Goal: Task Accomplishment & Management: Use online tool/utility

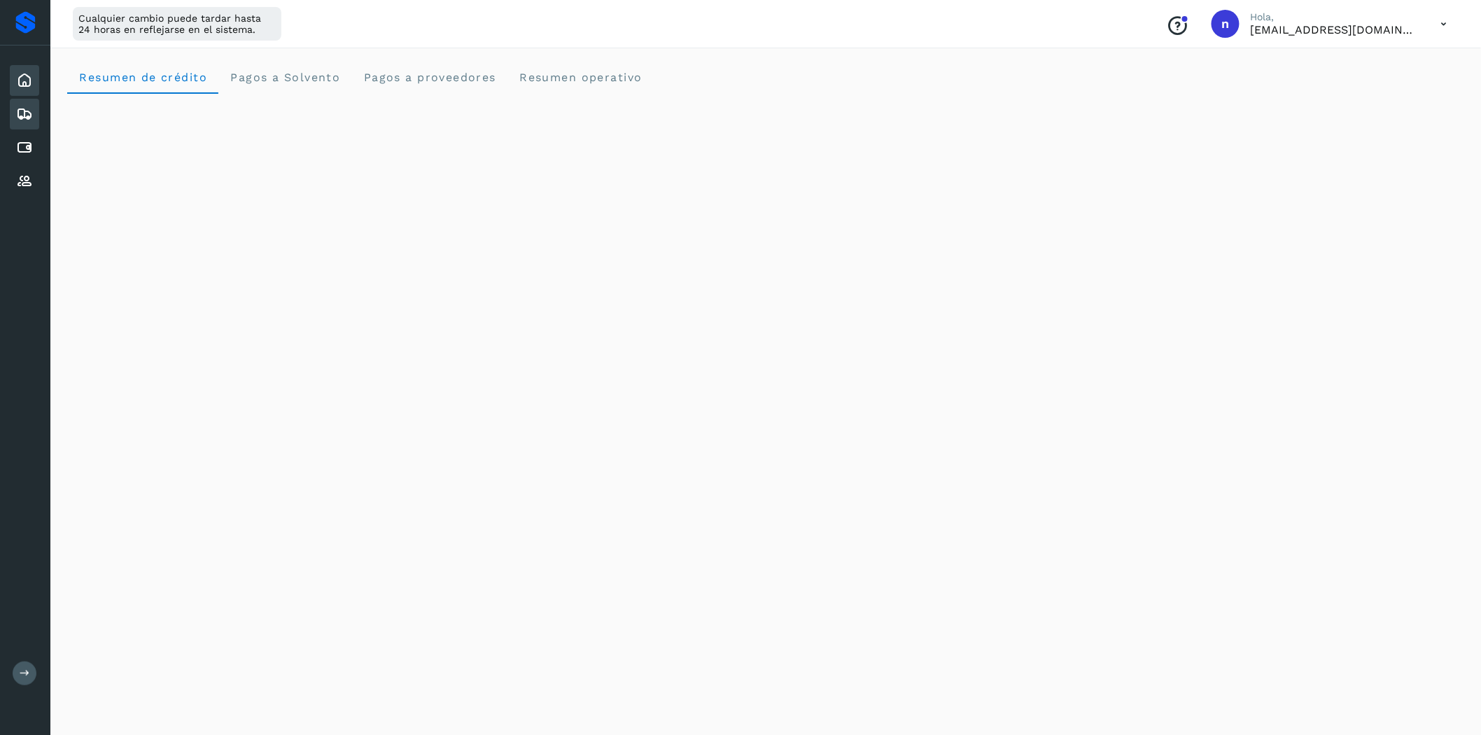
click at [28, 113] on icon at bounding box center [24, 114] width 17 height 17
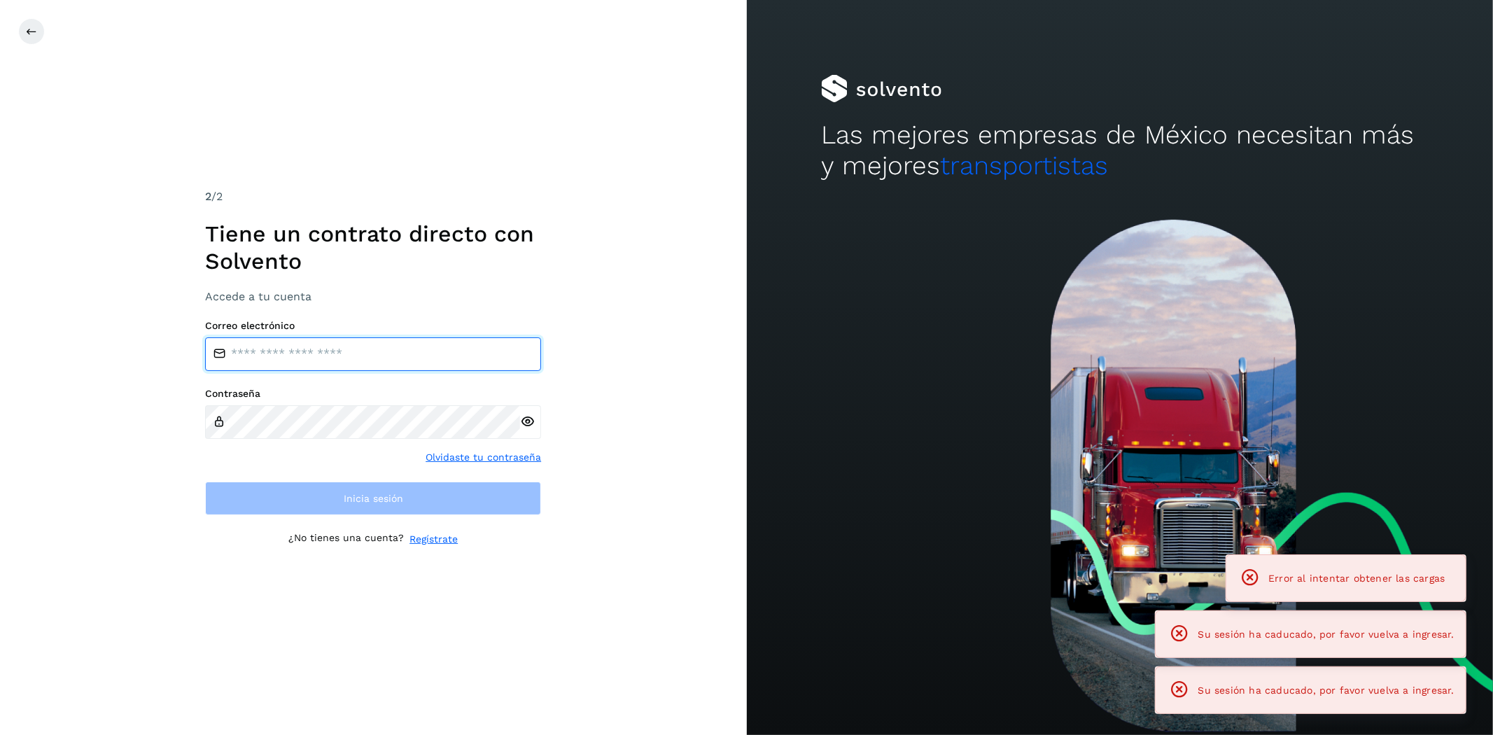
type input "**********"
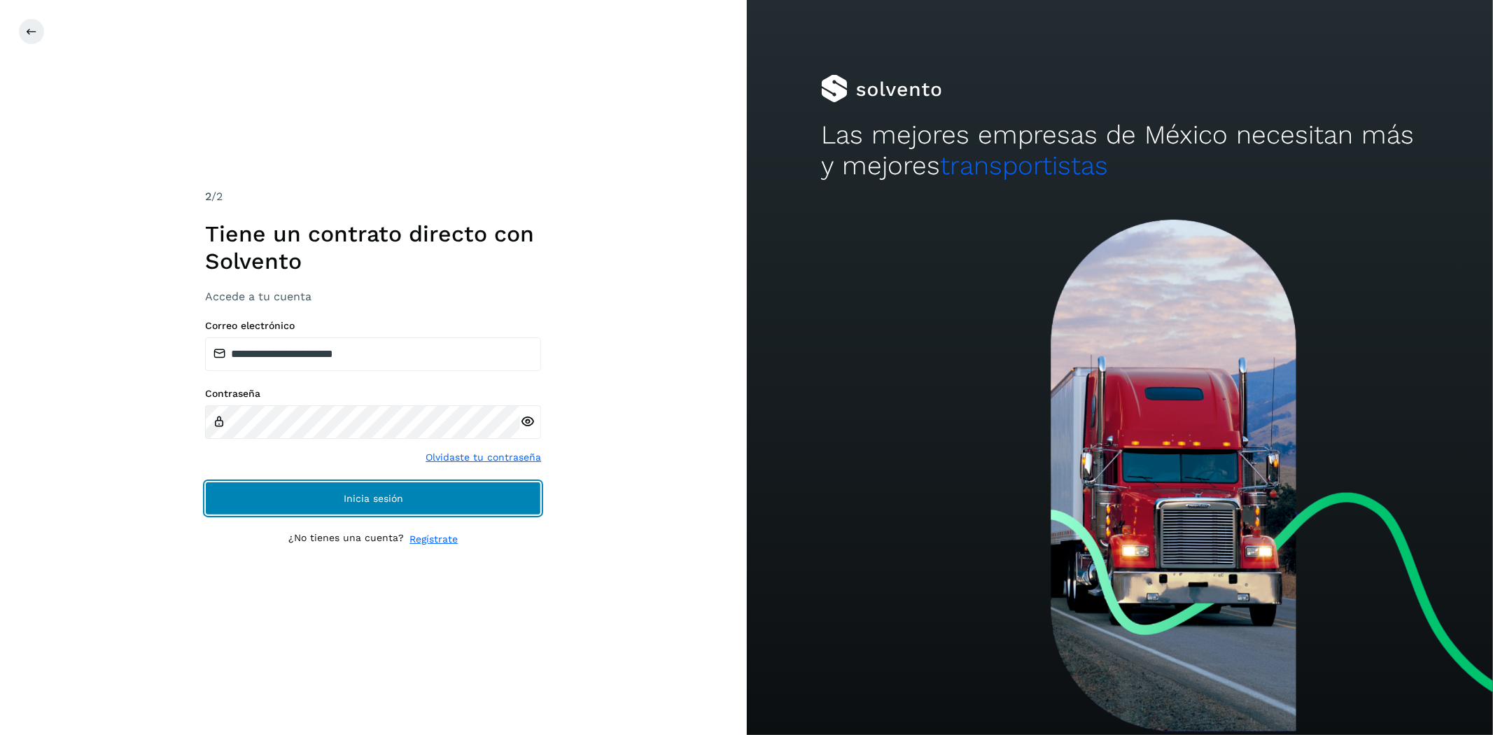
click at [303, 497] on button "Inicia sesión" at bounding box center [373, 499] width 336 height 34
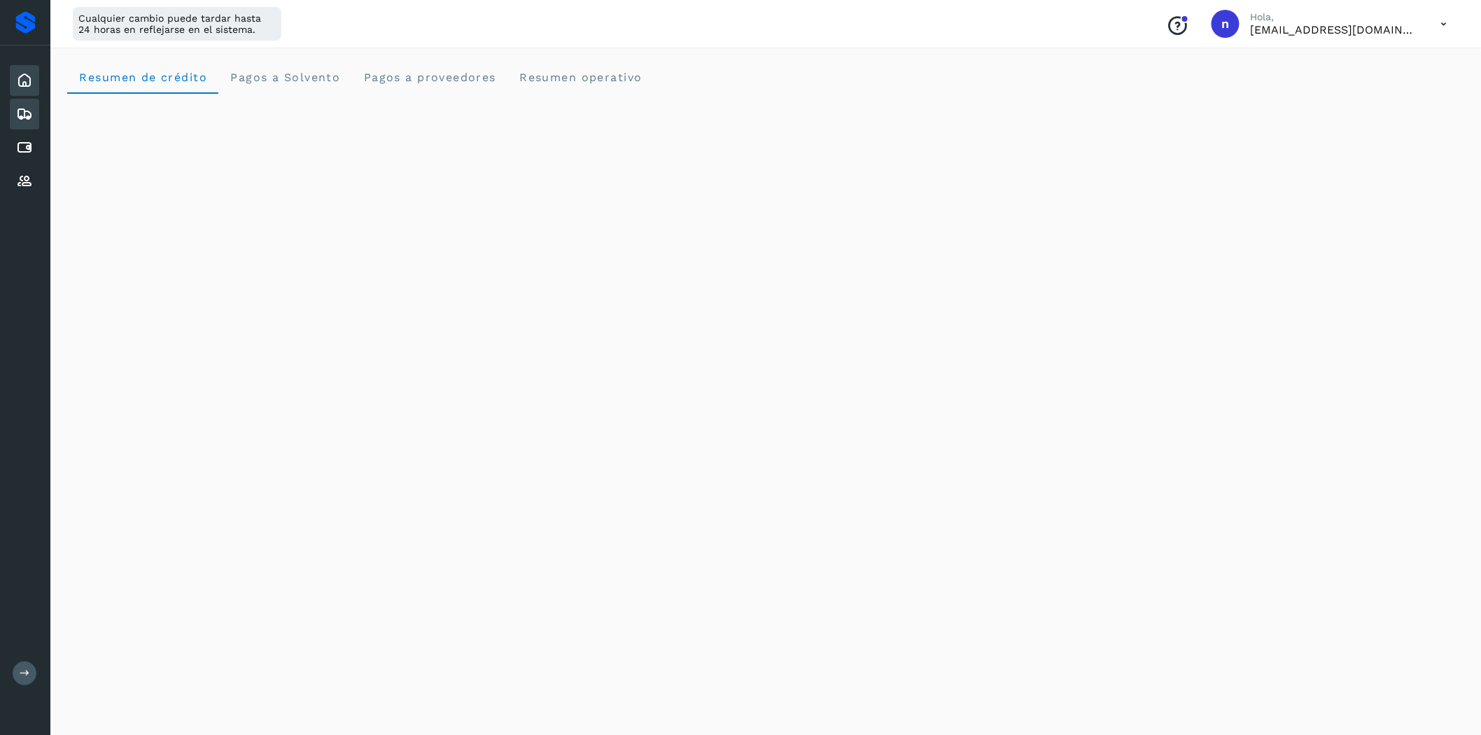
click at [21, 122] on div "Embarques" at bounding box center [24, 114] width 29 height 31
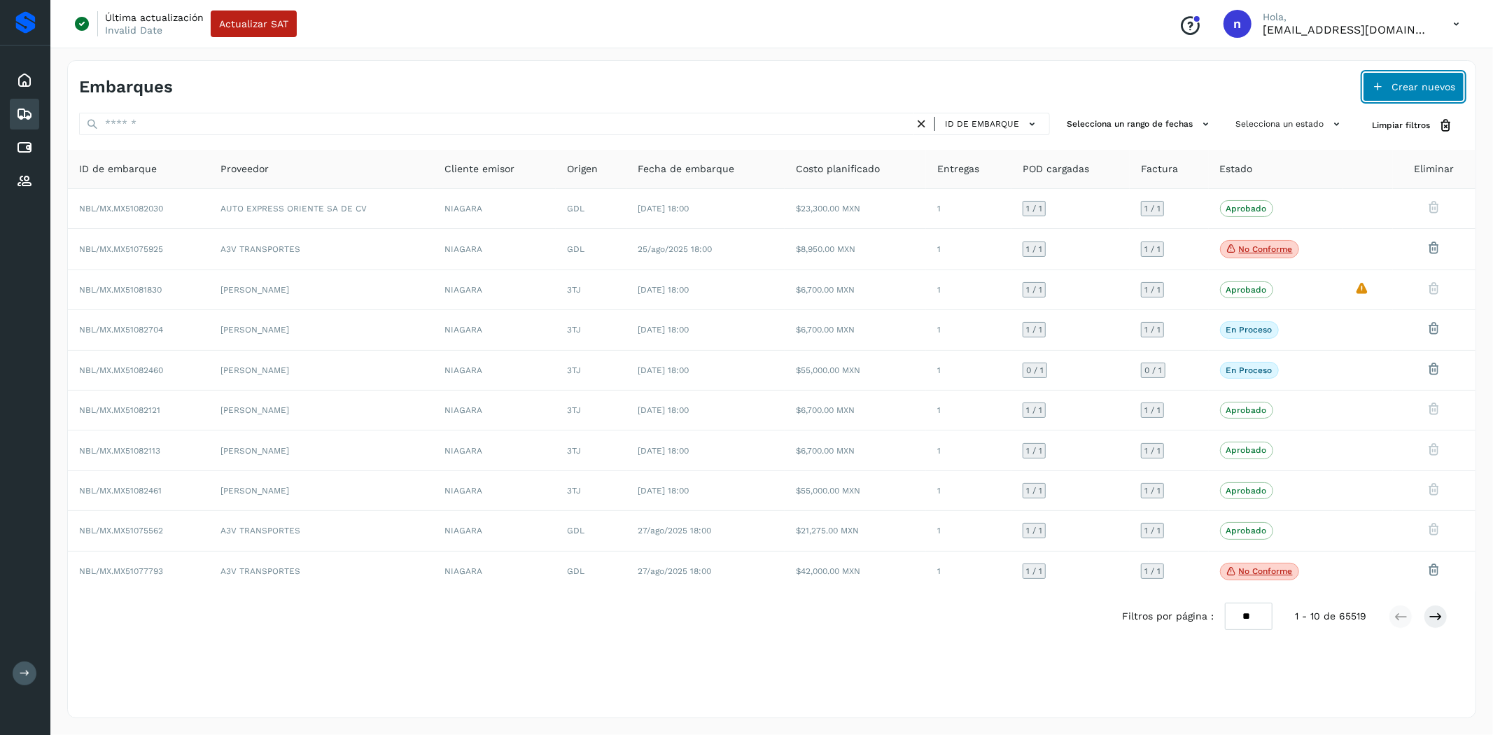
click at [1395, 90] on span "Crear nuevos" at bounding box center [1423, 87] width 64 height 10
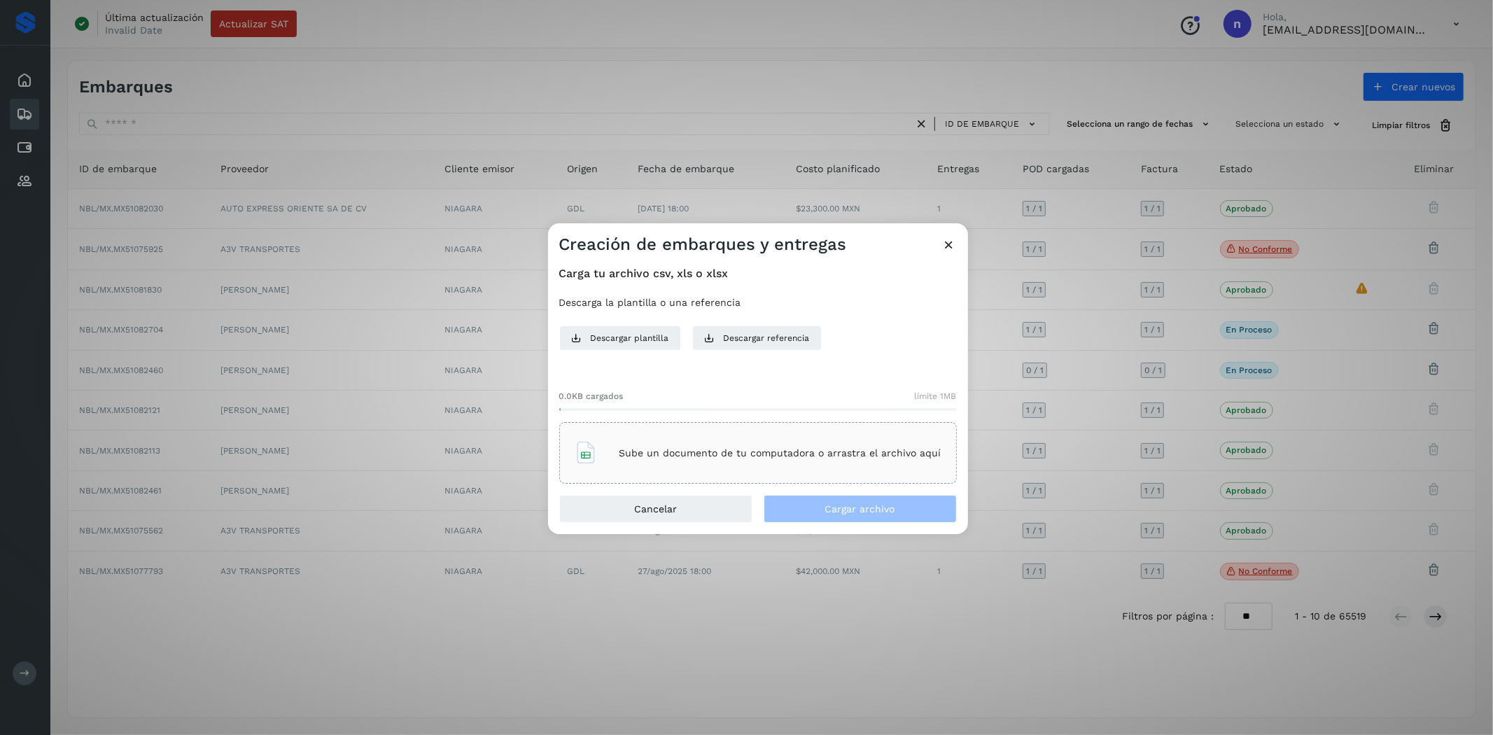
click at [841, 453] on p "Sube un documento de tu computadora o arrastra el archivo aquí" at bounding box center [780, 453] width 322 height 12
click at [828, 505] on span "Cargar archivo" at bounding box center [860, 509] width 70 height 10
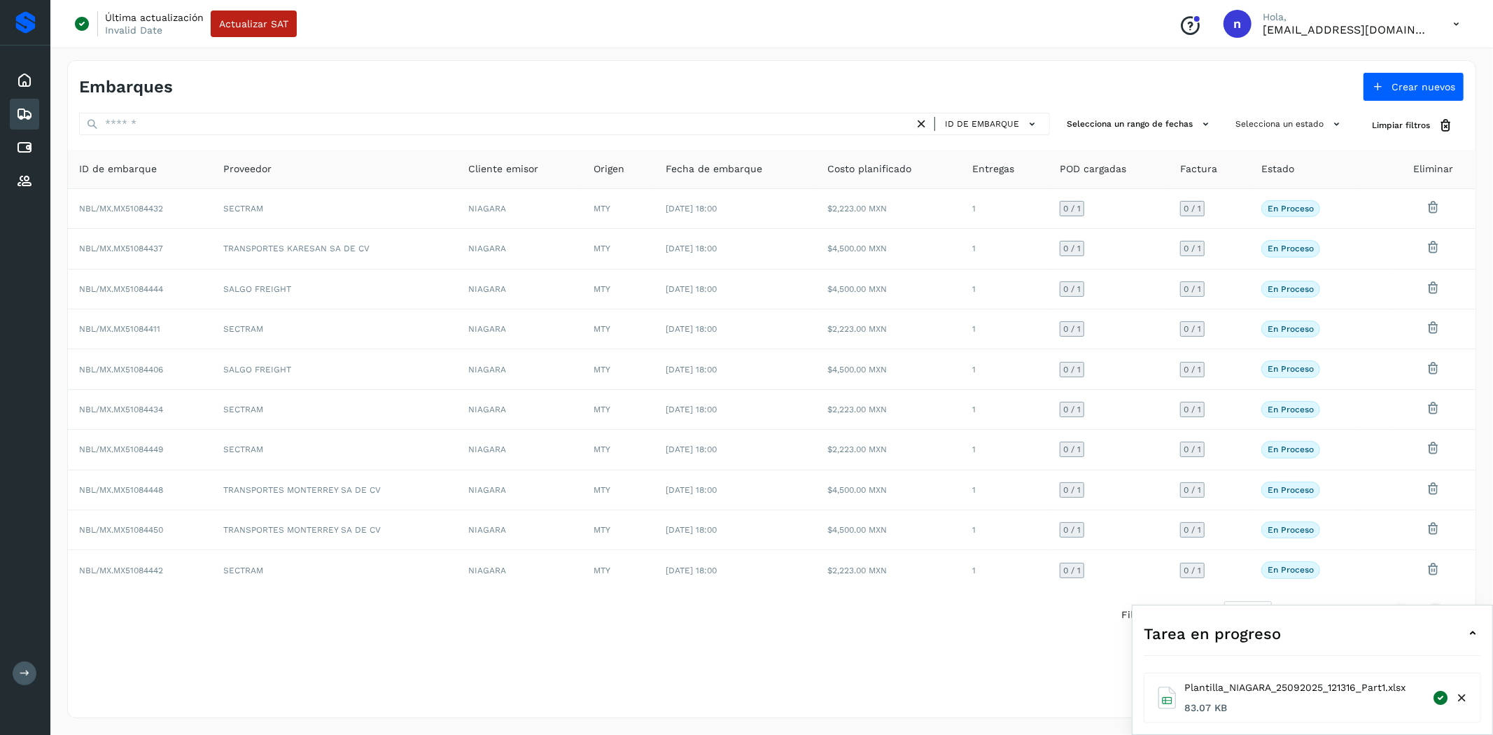
click at [1473, 635] on icon at bounding box center [1472, 633] width 17 height 17
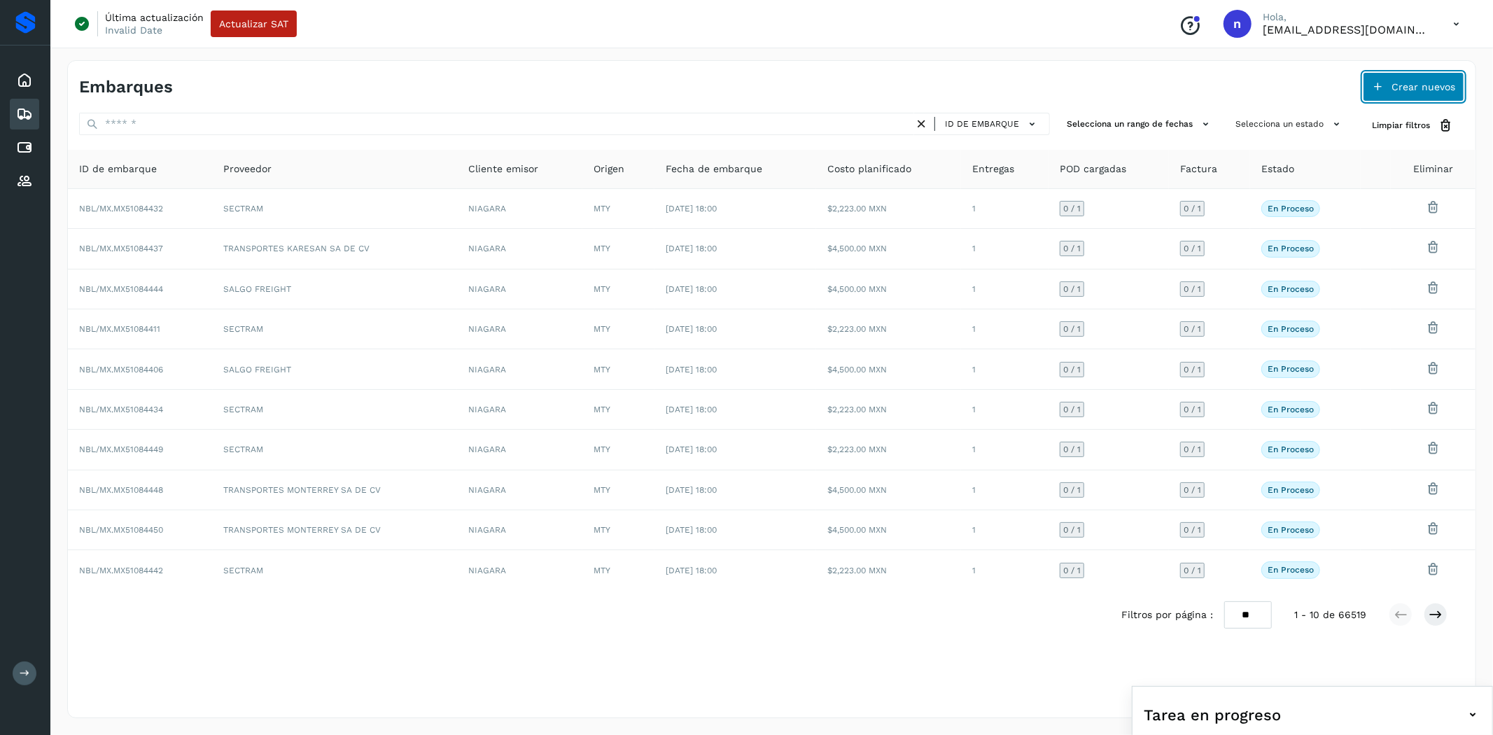
click at [1400, 87] on span "Crear nuevos" at bounding box center [1423, 87] width 64 height 10
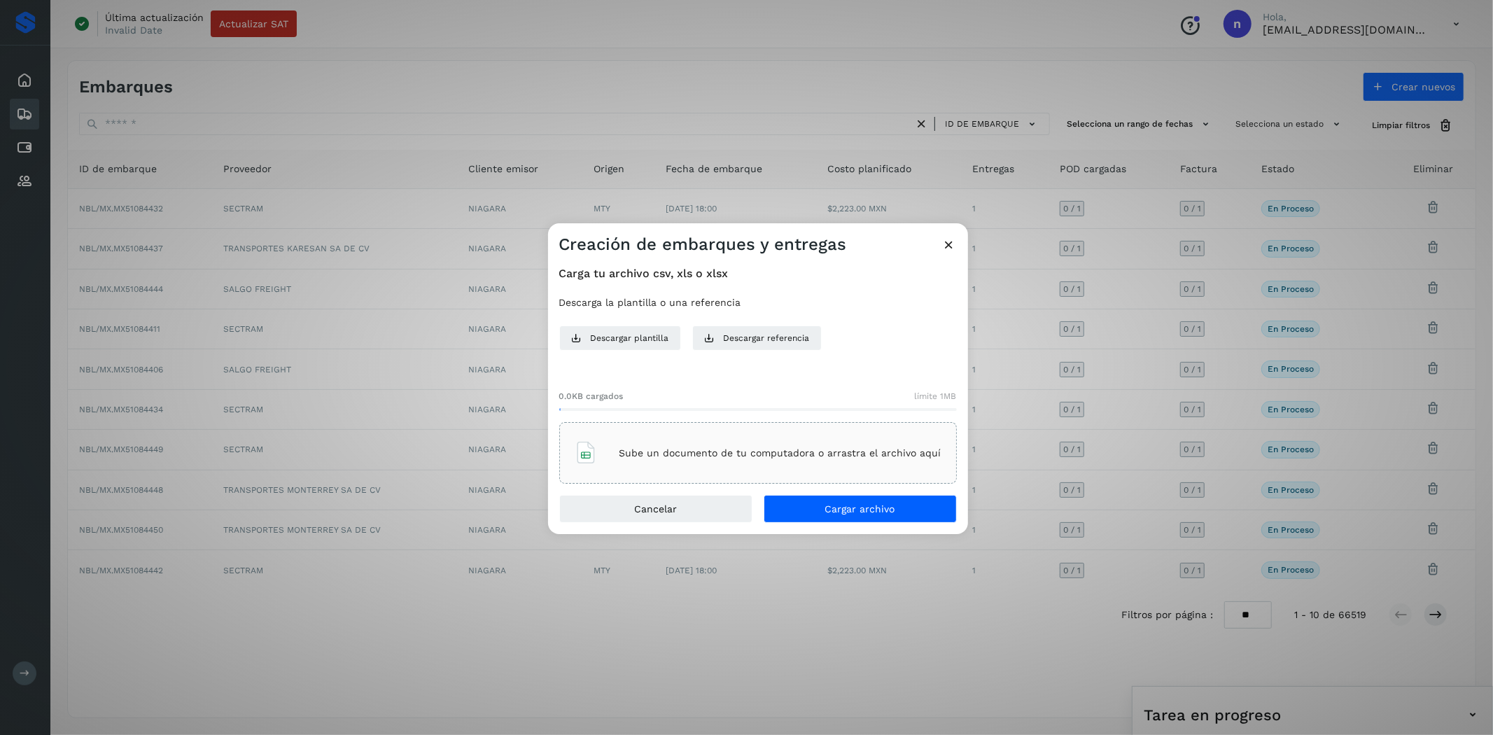
click at [612, 459] on div "Sube un documento de tu computadora o arrastra el archivo aquí" at bounding box center [758, 453] width 367 height 38
click at [848, 505] on span "Cargar archivo" at bounding box center [860, 509] width 70 height 10
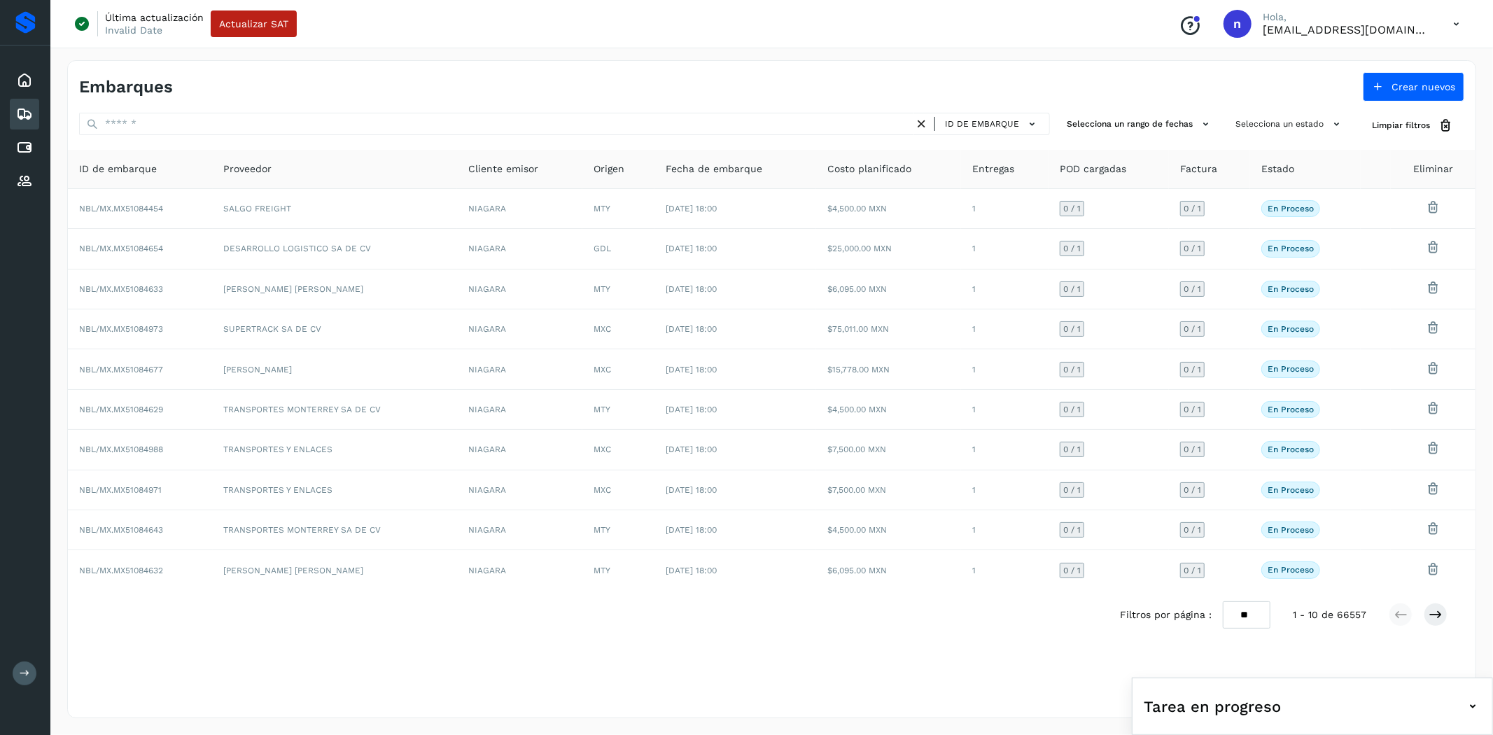
click at [1459, 705] on div "Tarea en progreso" at bounding box center [1312, 706] width 337 height 34
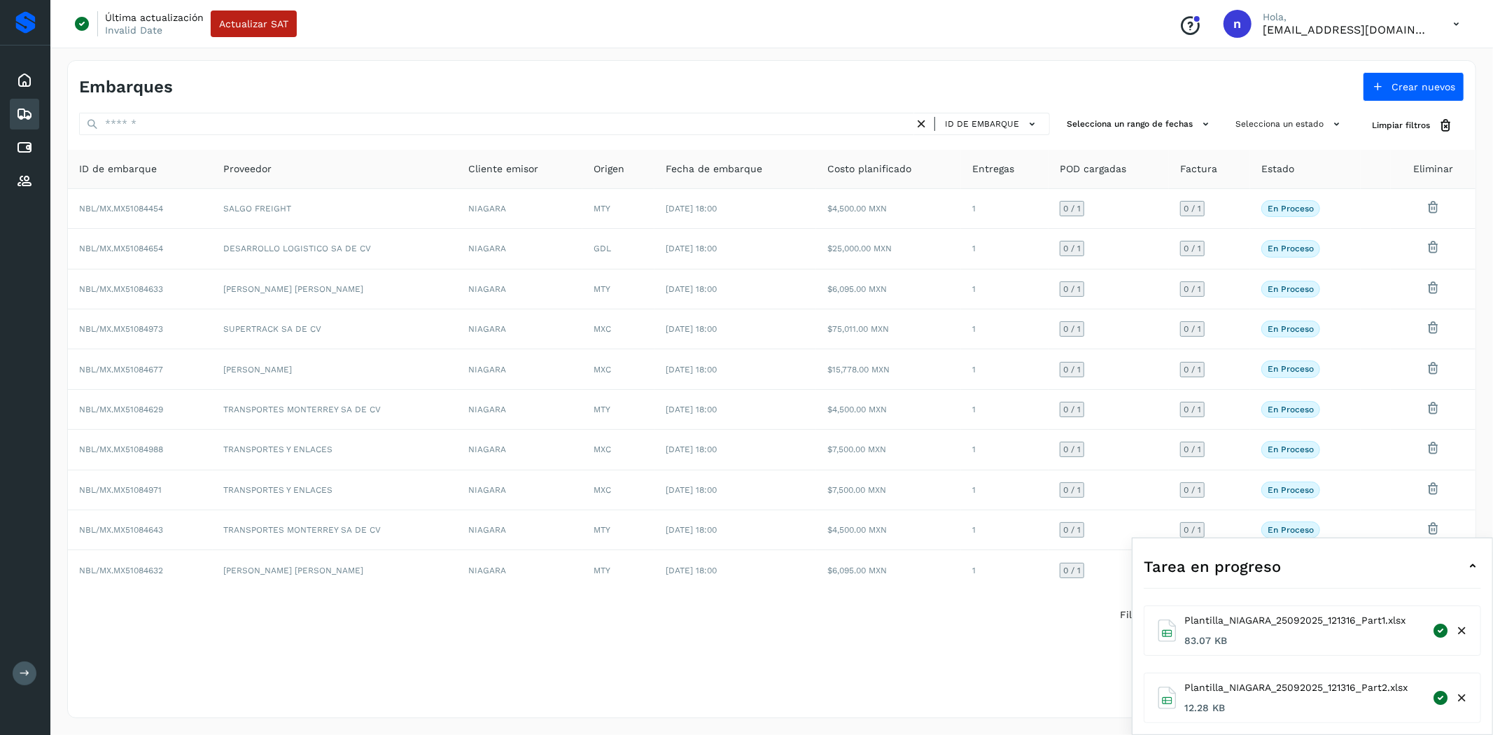
click at [1467, 567] on icon at bounding box center [1472, 566] width 17 height 17
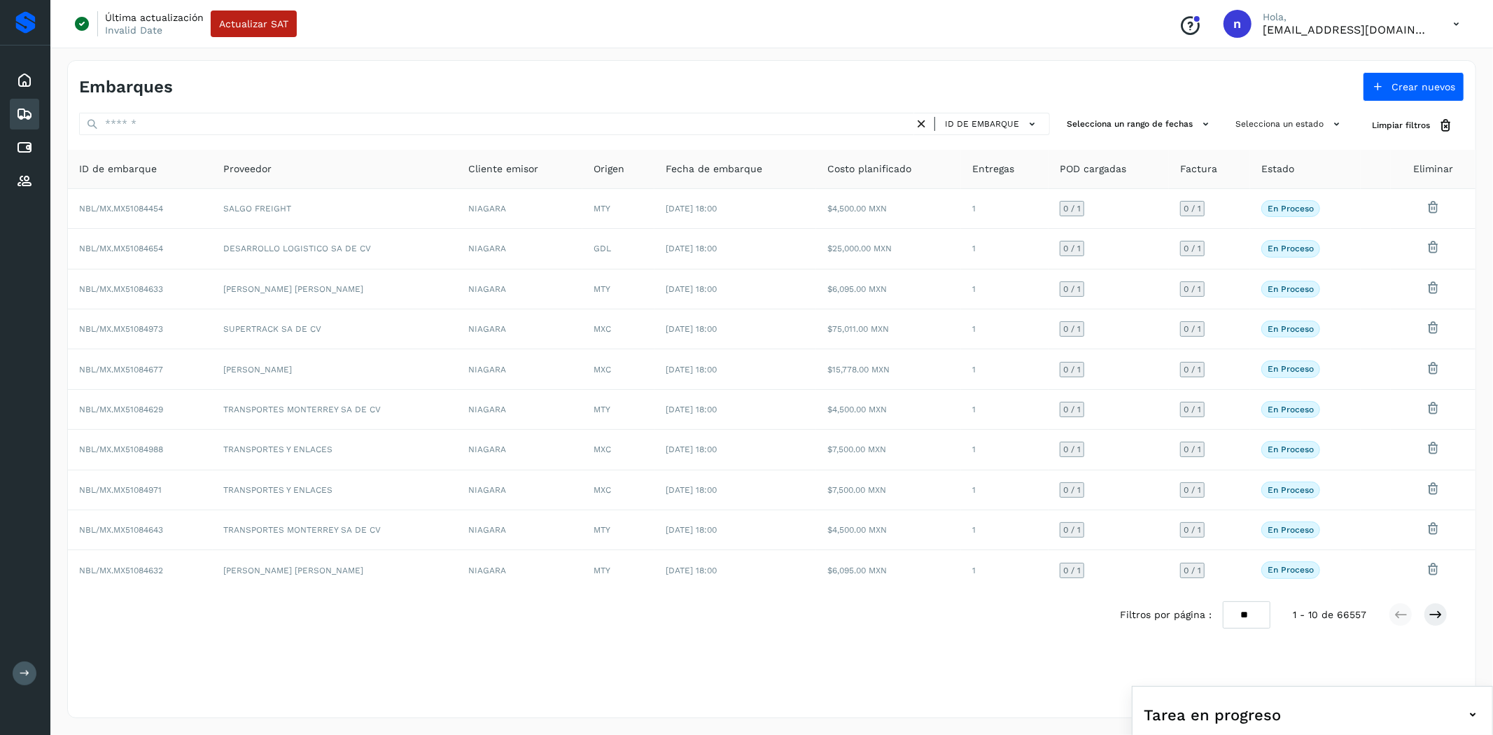
click at [1456, 12] on icon at bounding box center [1456, 24] width 29 height 29
drag, startPoint x: 1422, startPoint y: 87, endPoint x: 1367, endPoint y: 81, distance: 55.7
click at [1421, 87] on div "Cerrar sesión" at bounding box center [1386, 90] width 167 height 27
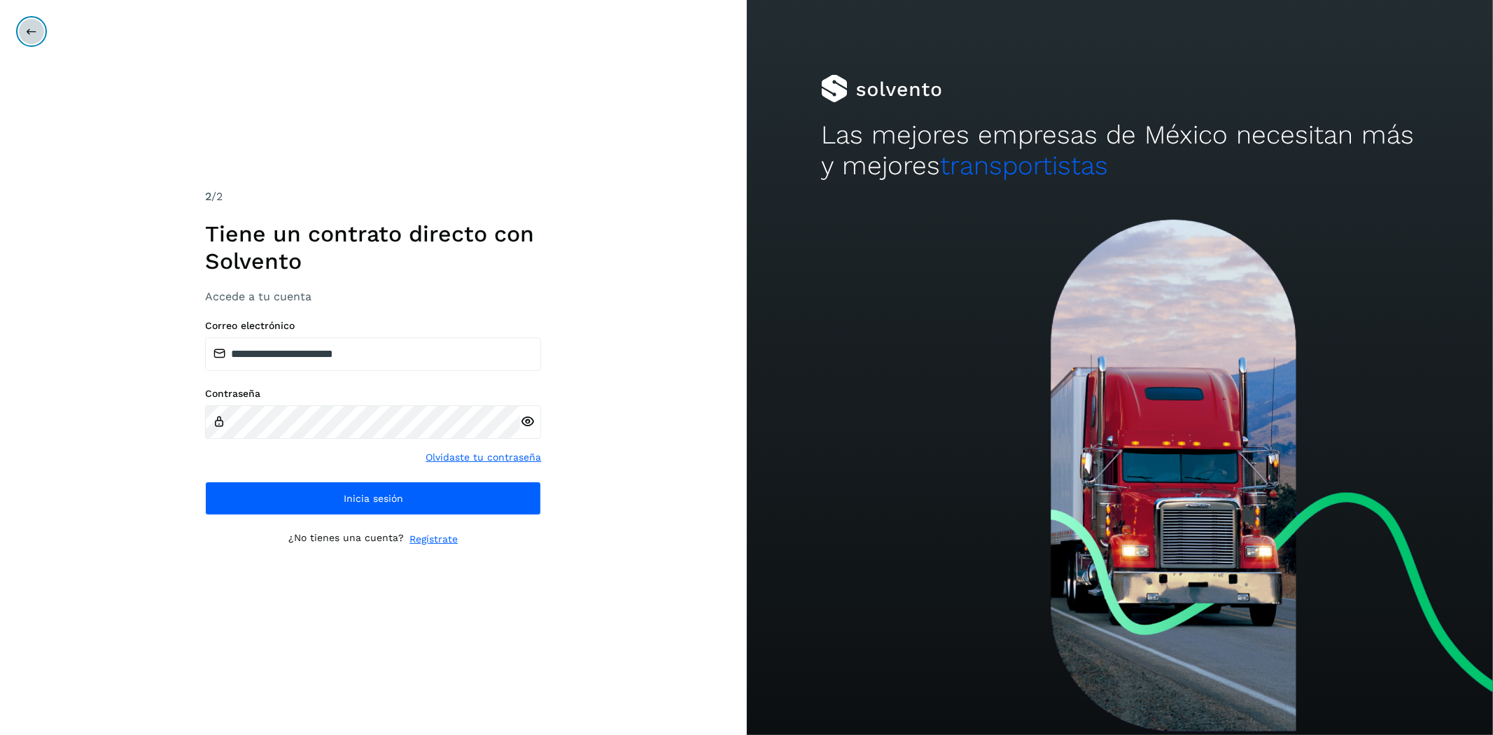
click at [29, 35] on icon at bounding box center [31, 31] width 11 height 11
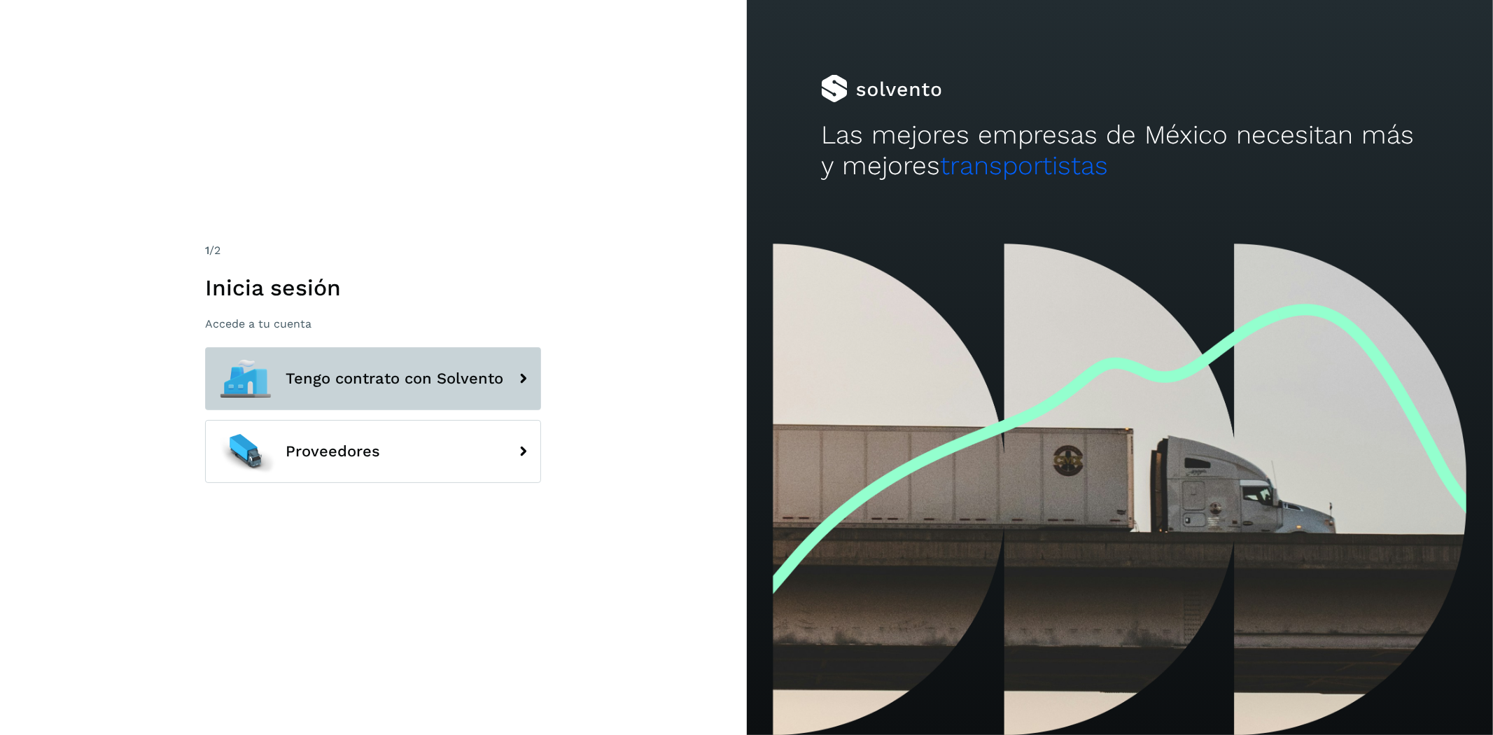
click at [322, 377] on span "Tengo contrato con Solvento" at bounding box center [395, 378] width 218 height 17
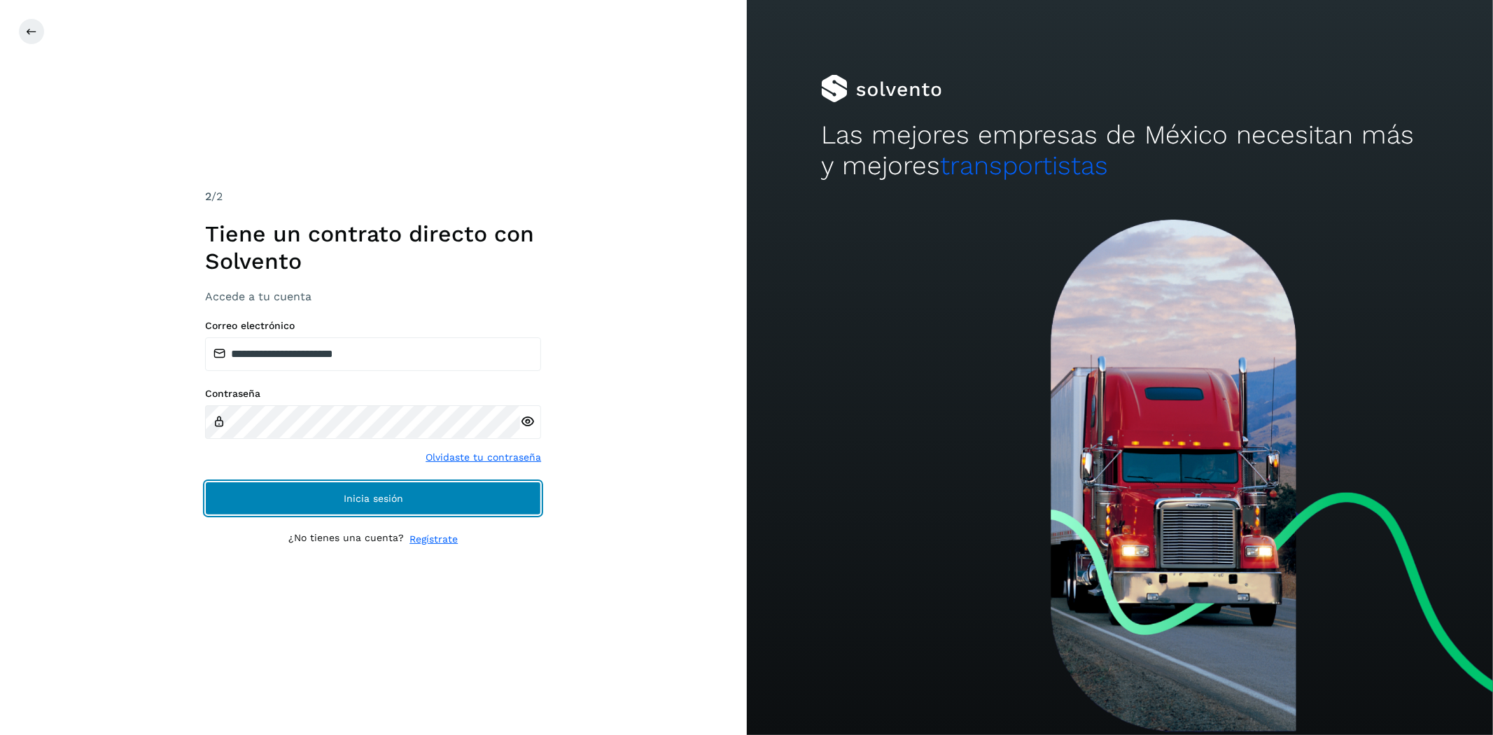
drag, startPoint x: 347, startPoint y: 508, endPoint x: 356, endPoint y: 503, distance: 10.1
click at [350, 507] on button "Inicia sesión" at bounding box center [373, 499] width 336 height 34
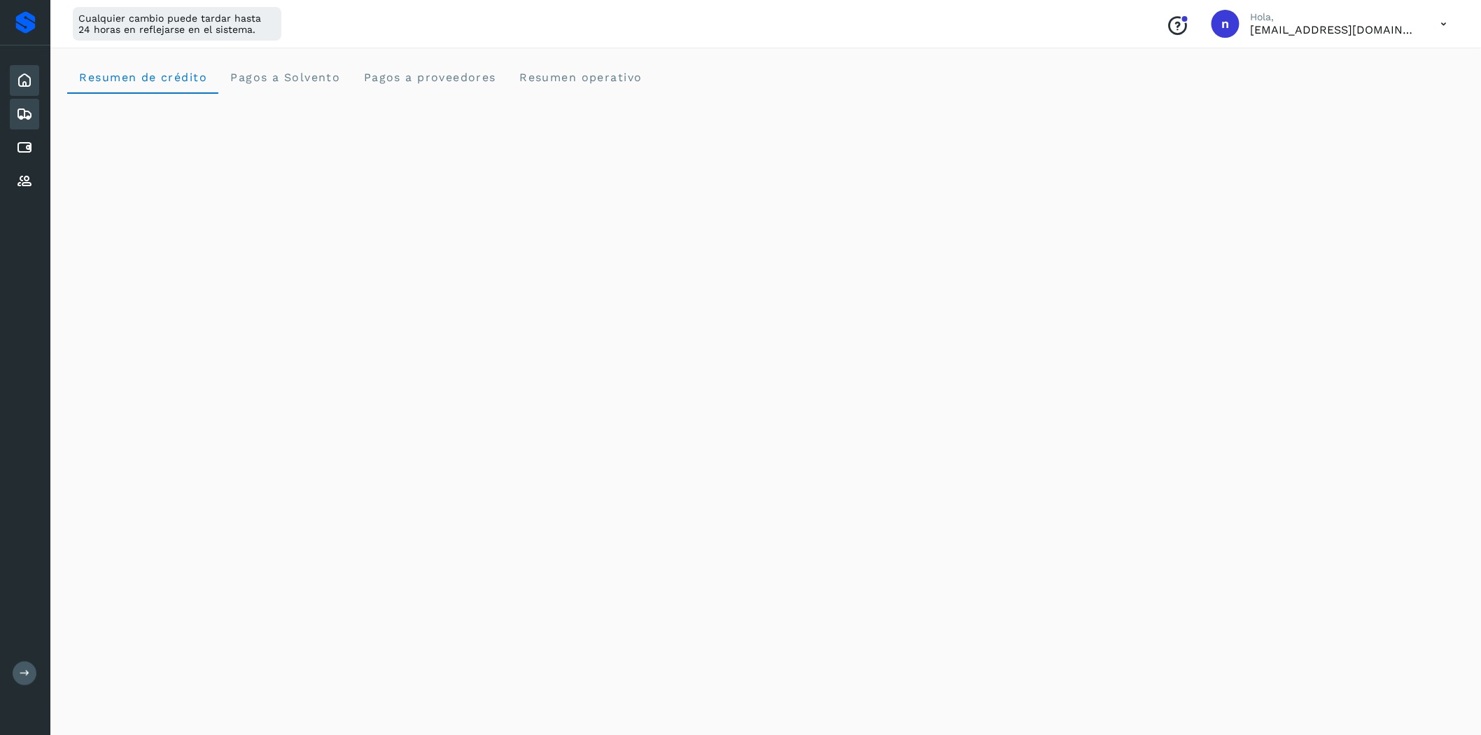
click at [23, 110] on icon at bounding box center [24, 114] width 17 height 17
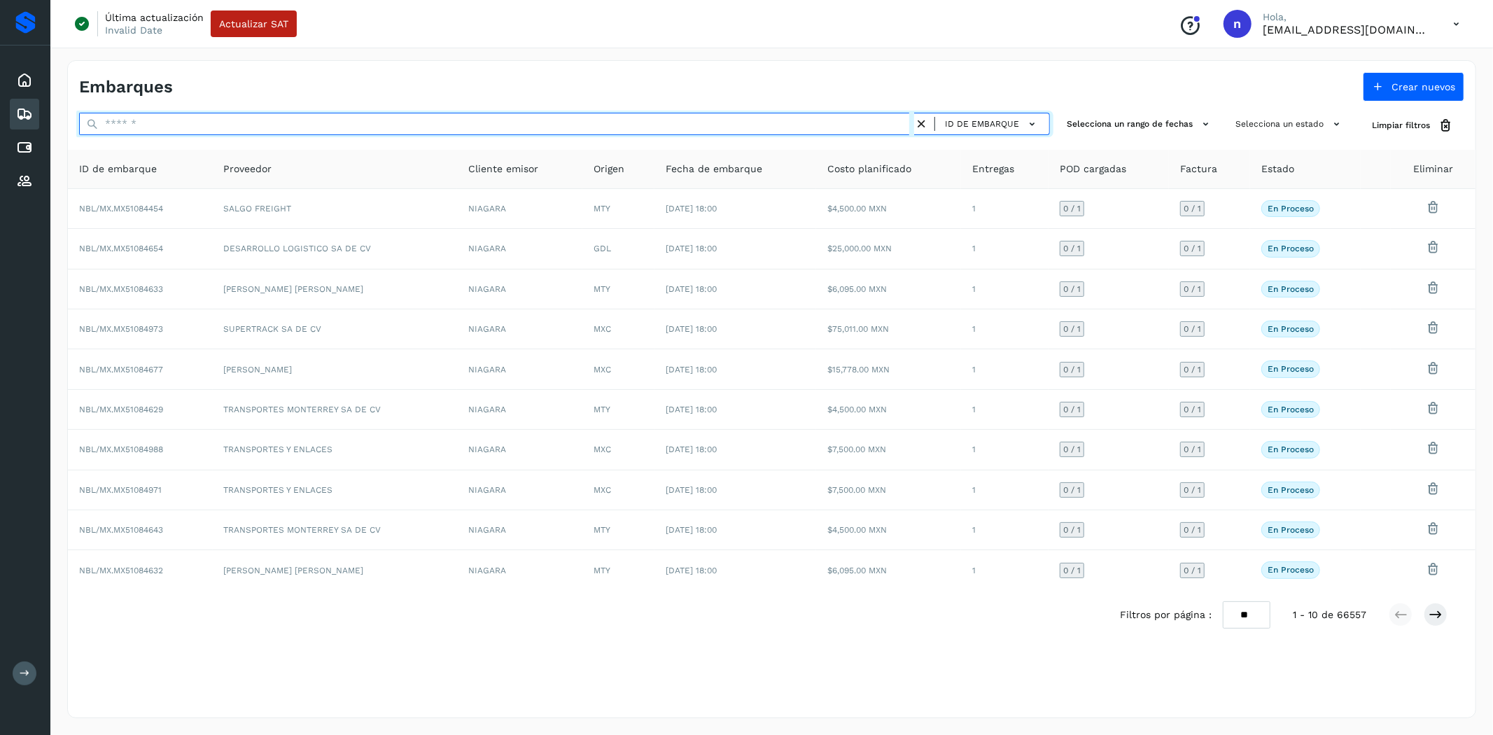
click at [460, 120] on input "text" at bounding box center [496, 124] width 835 height 22
paste input "**********"
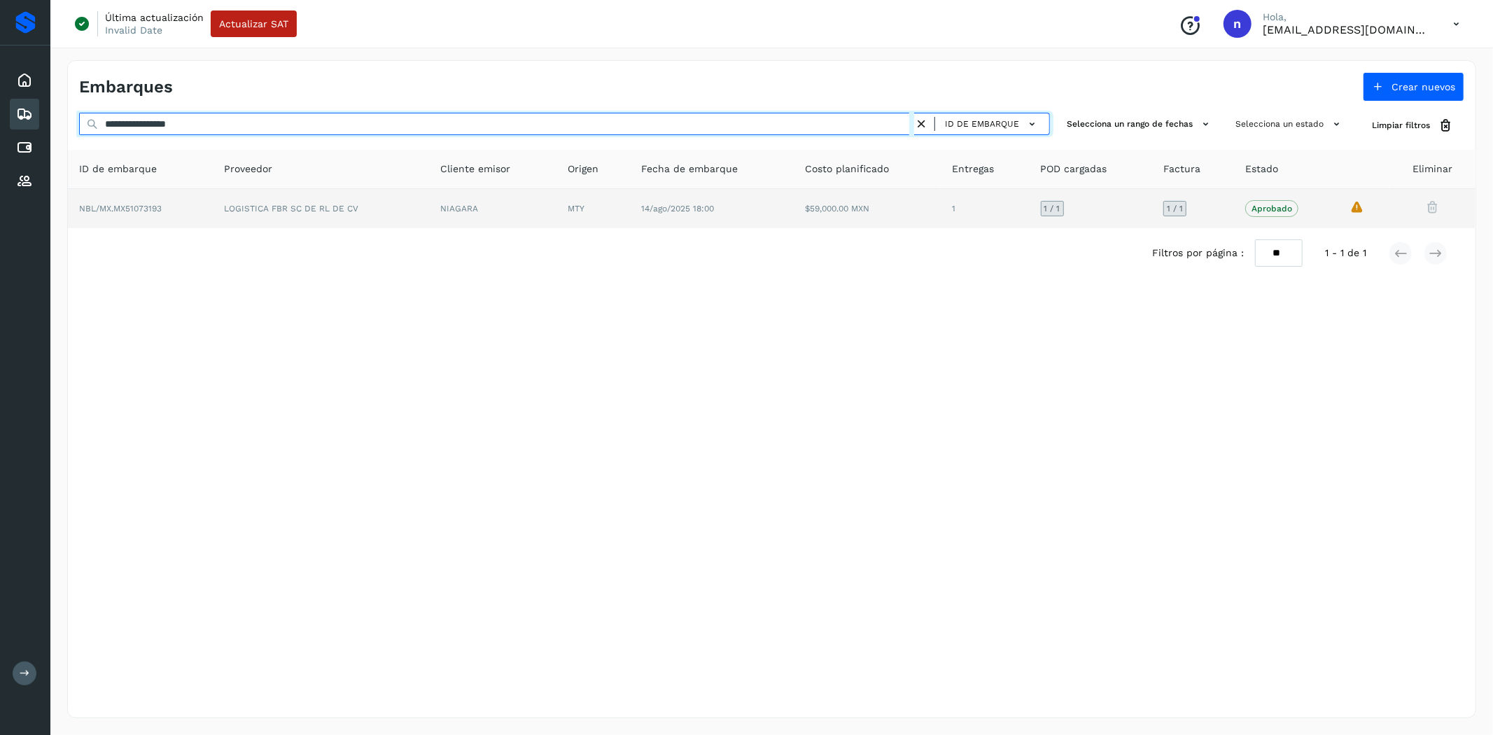
type input "**********"
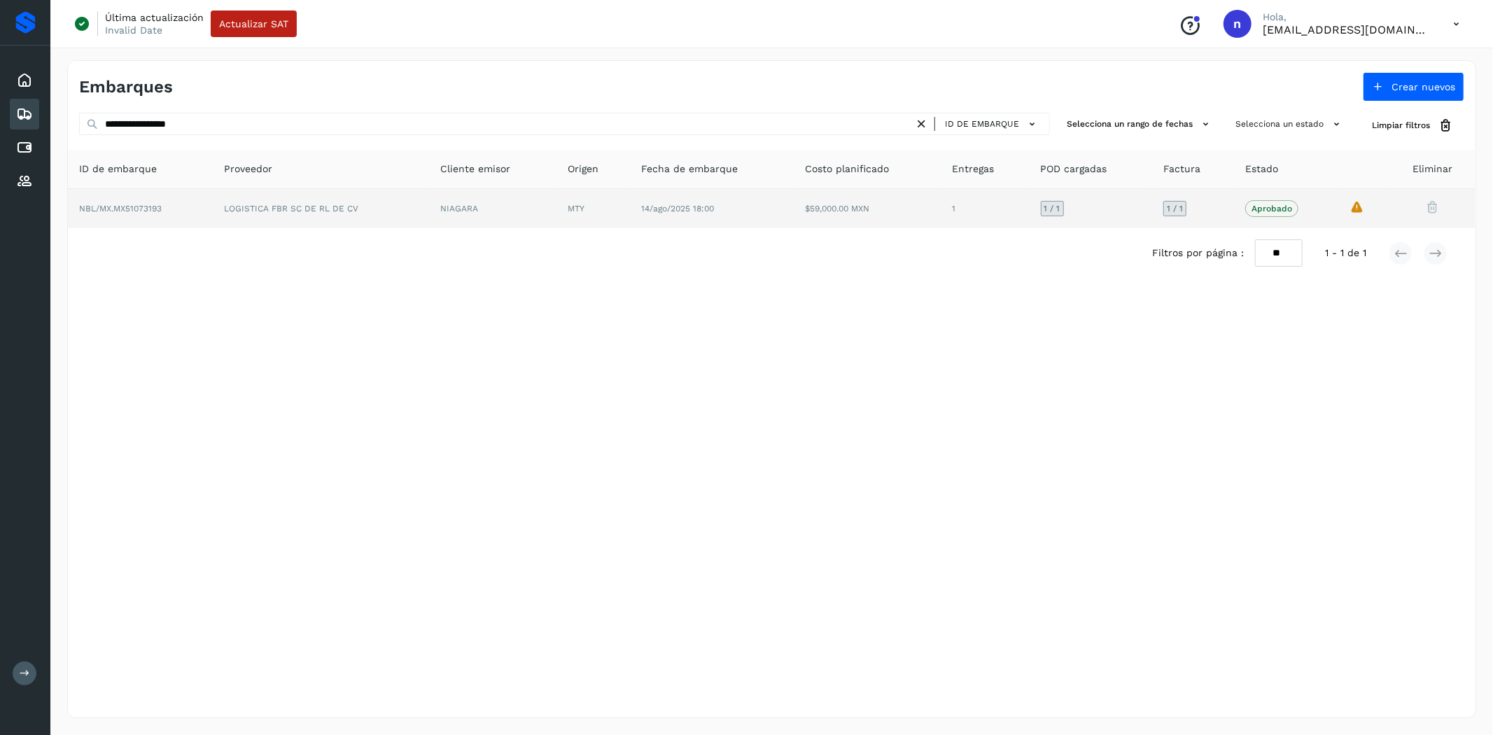
click at [352, 211] on td "LOGISTICA FBR SC DE RL DE CV" at bounding box center [321, 208] width 216 height 39
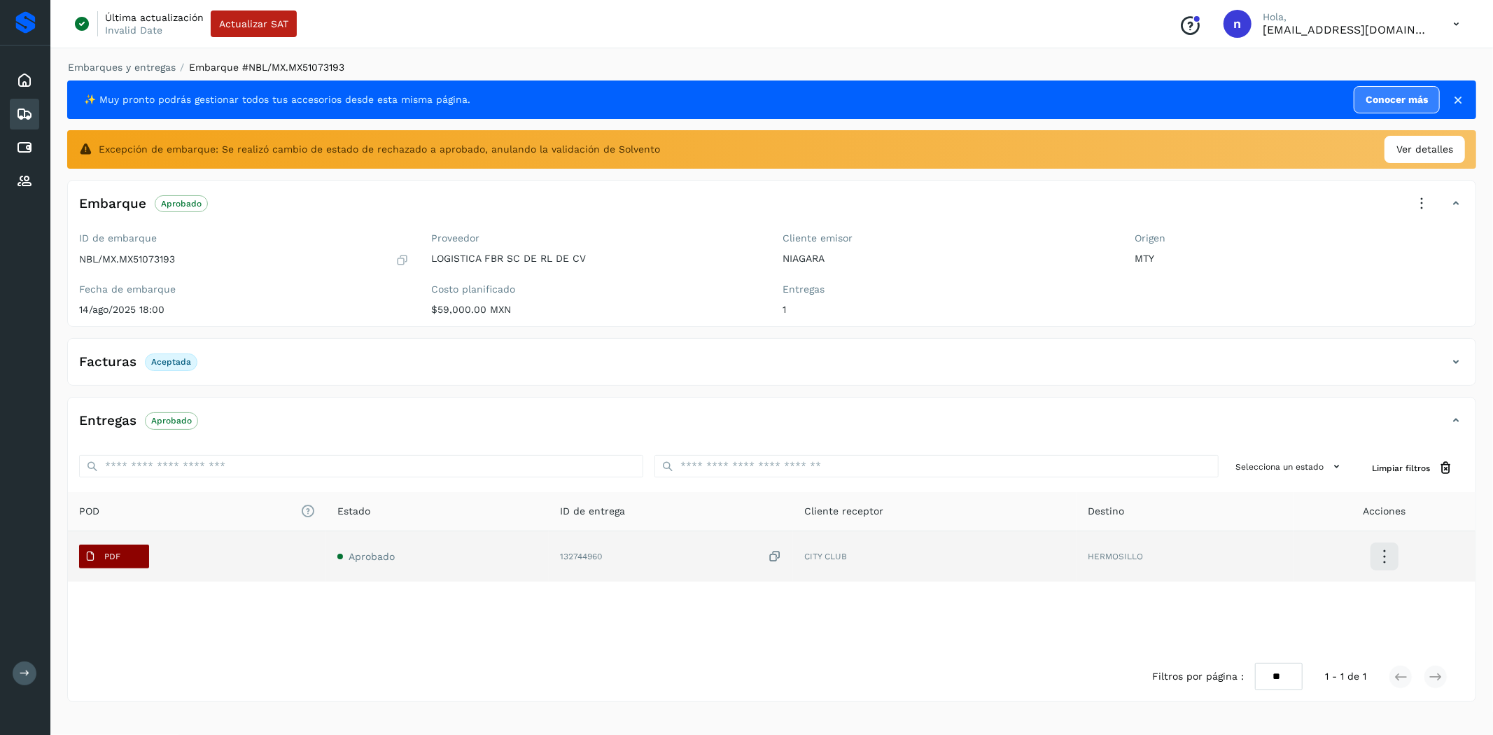
click at [143, 561] on button "PDF" at bounding box center [114, 557] width 70 height 24
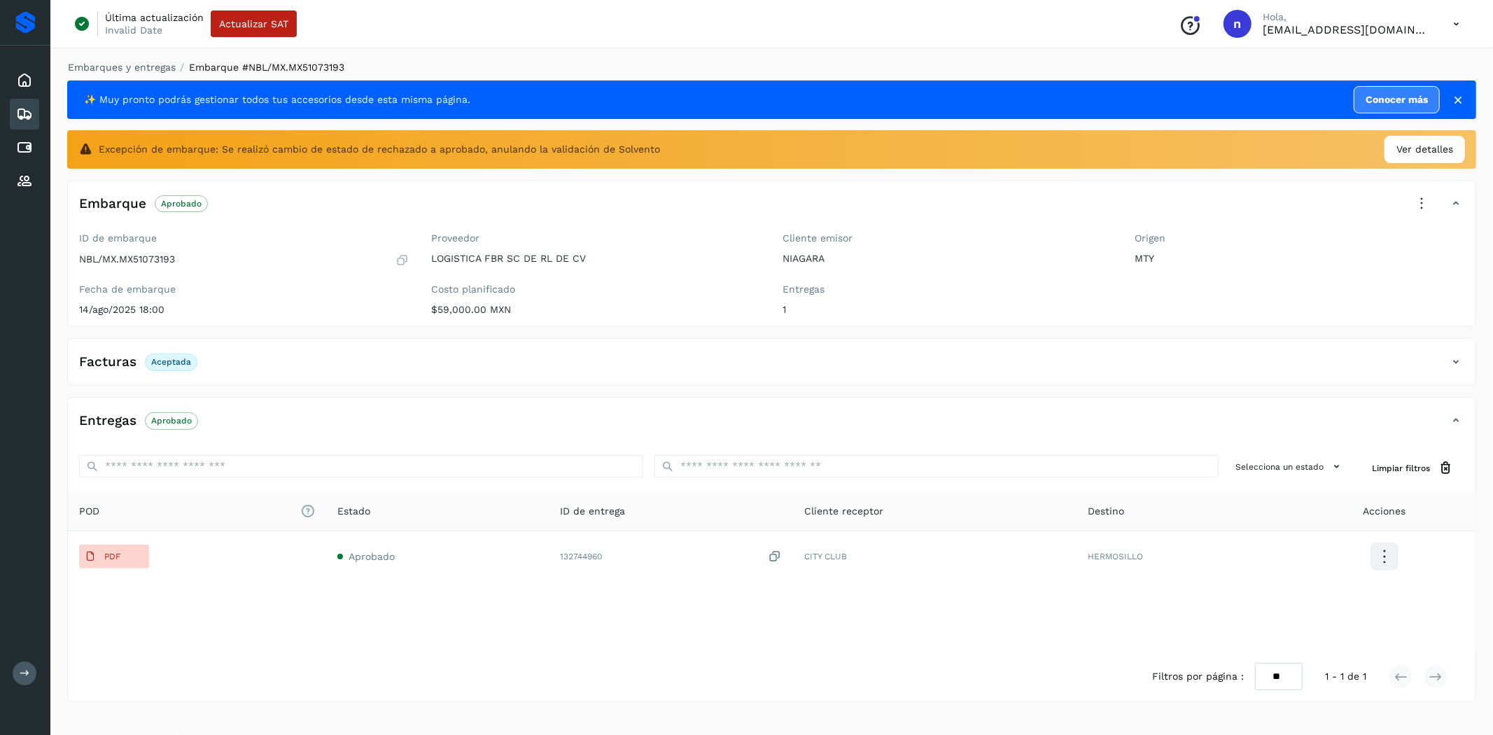
click at [1449, 21] on icon at bounding box center [1456, 24] width 29 height 29
click at [1389, 84] on div "Cerrar sesión" at bounding box center [1386, 90] width 167 height 27
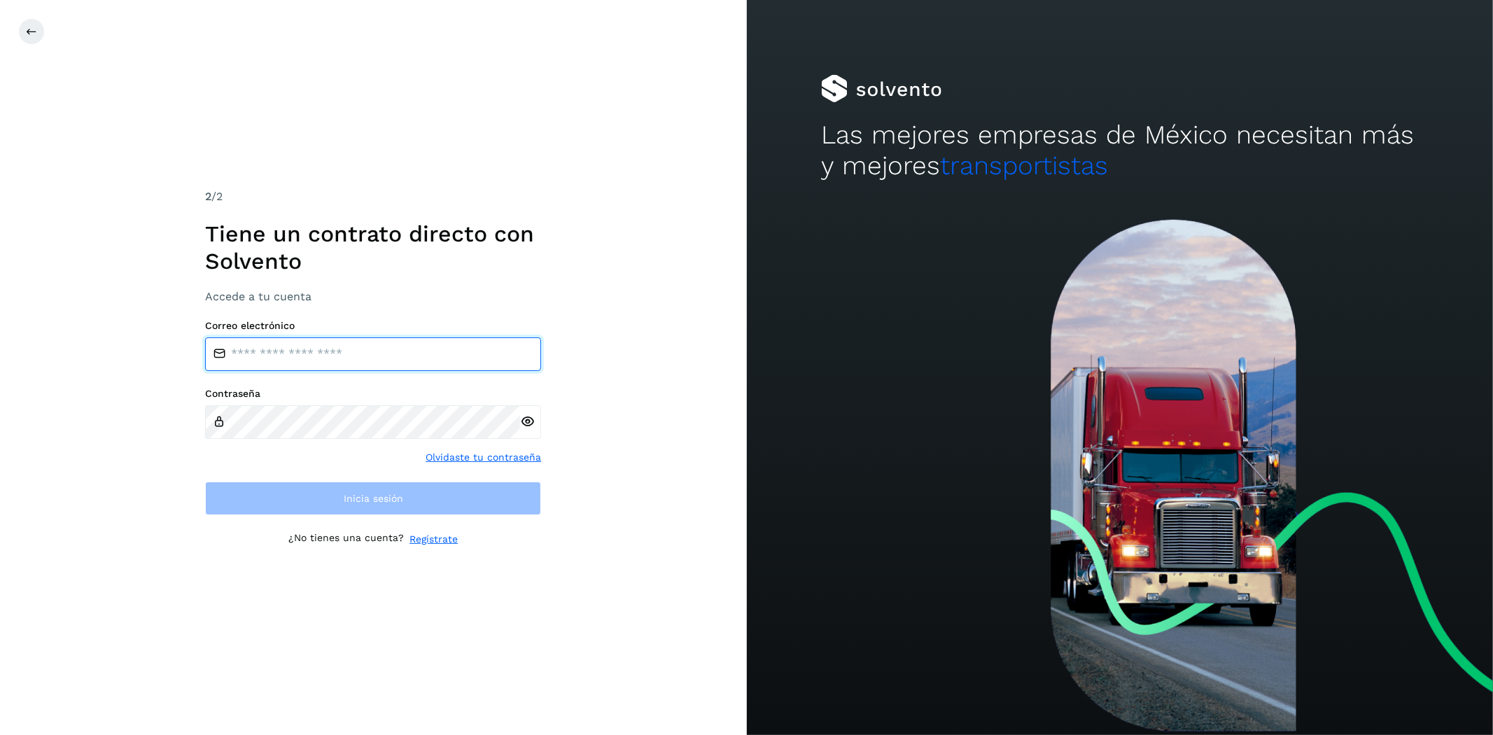
type input "**********"
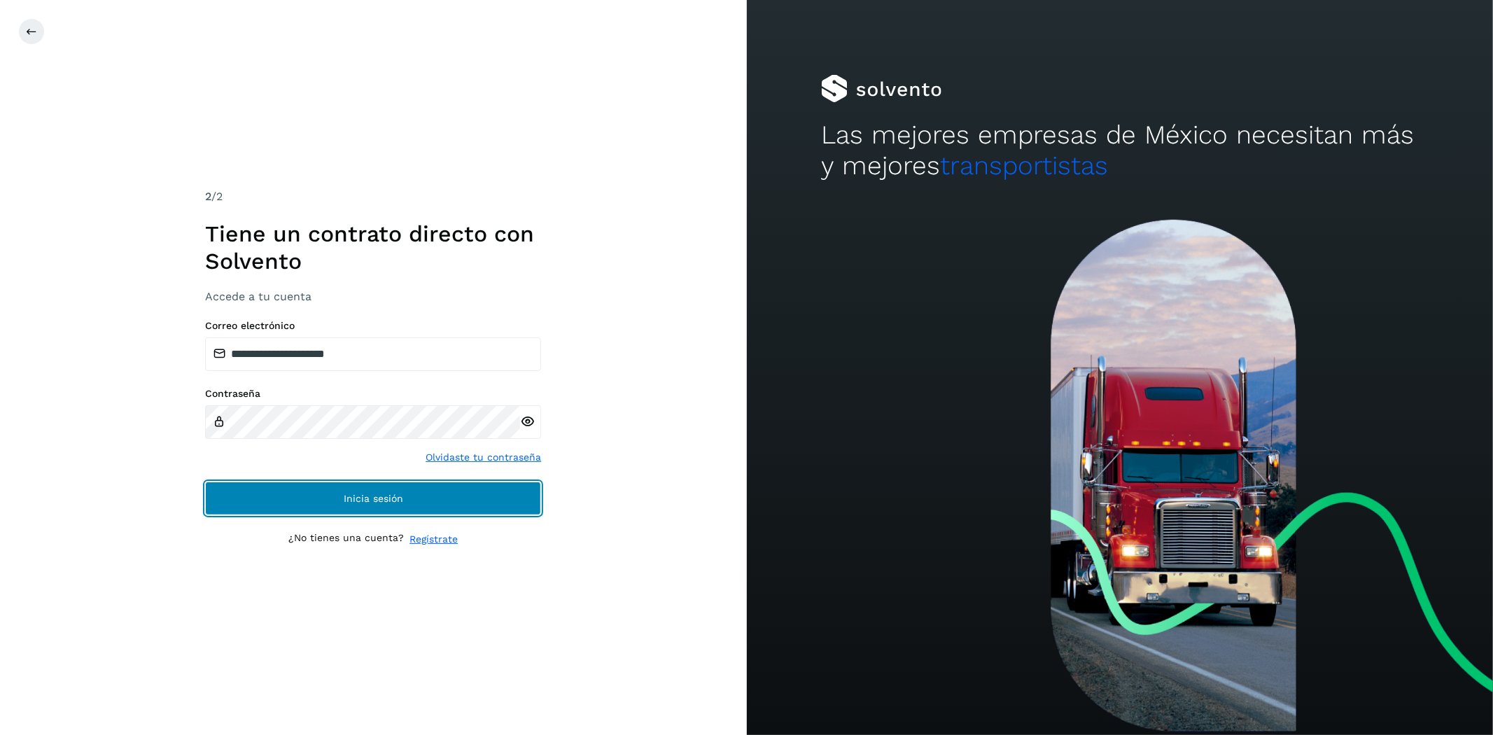
click at [358, 504] on button "Inicia sesión" at bounding box center [373, 499] width 336 height 34
click at [411, 500] on button "Inicia sesión" at bounding box center [373, 499] width 336 height 34
